Goal: Transaction & Acquisition: Purchase product/service

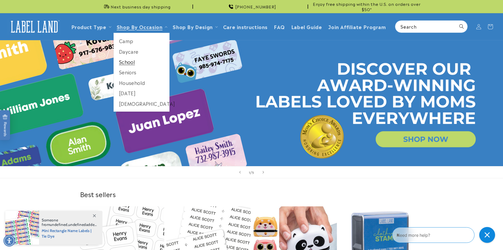
click at [126, 60] on link "School" at bounding box center [142, 62] width 56 height 10
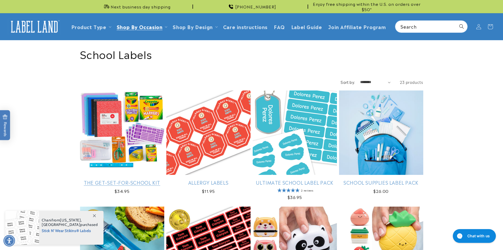
click at [119, 179] on link "The Get-Set-for-School Kit" at bounding box center [122, 182] width 84 height 6
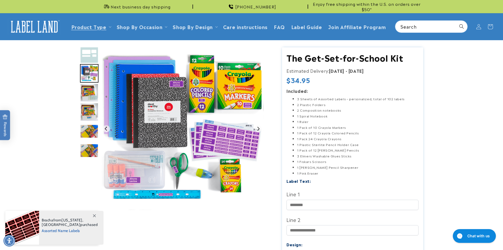
click at [88, 54] on img "Go to slide 2" at bounding box center [89, 54] width 18 height 18
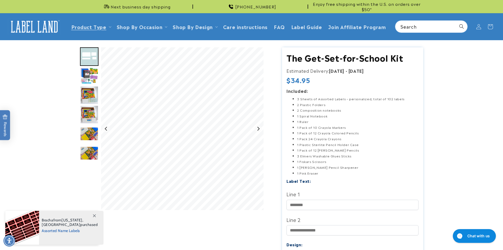
click at [95, 80] on img "Go to slide 3" at bounding box center [89, 76] width 18 height 18
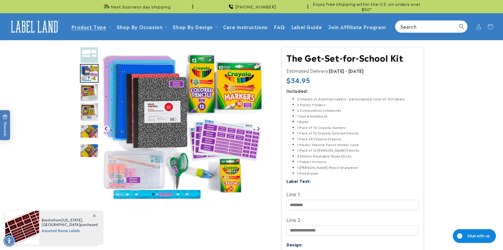
click at [89, 91] on img "Go to slide 4" at bounding box center [89, 92] width 18 height 18
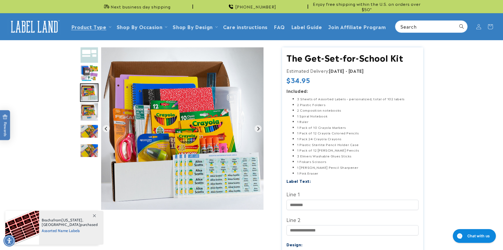
click at [90, 111] on img "Go to slide 5" at bounding box center [89, 112] width 18 height 18
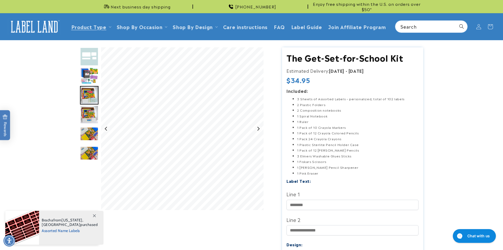
click at [90, 133] on img "Go to slide 6" at bounding box center [89, 134] width 18 height 14
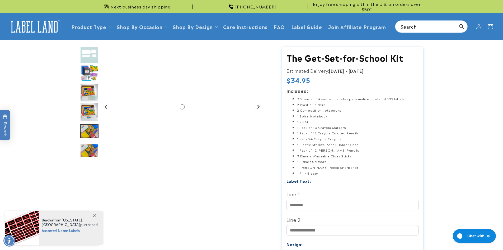
click at [91, 150] on img "Go to slide 7" at bounding box center [89, 150] width 18 height 14
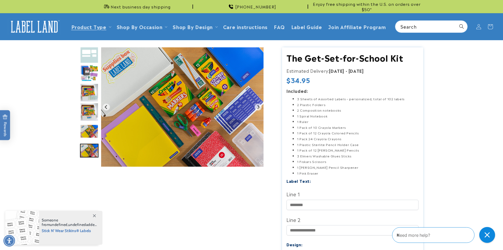
drag, startPoint x: 50, startPoint y: 174, endPoint x: 106, endPoint y: 8, distance: 174.6
click at [50, 174] on product-info at bounding box center [251, 222] width 503 height 365
